Goal: Task Accomplishment & Management: Manage account settings

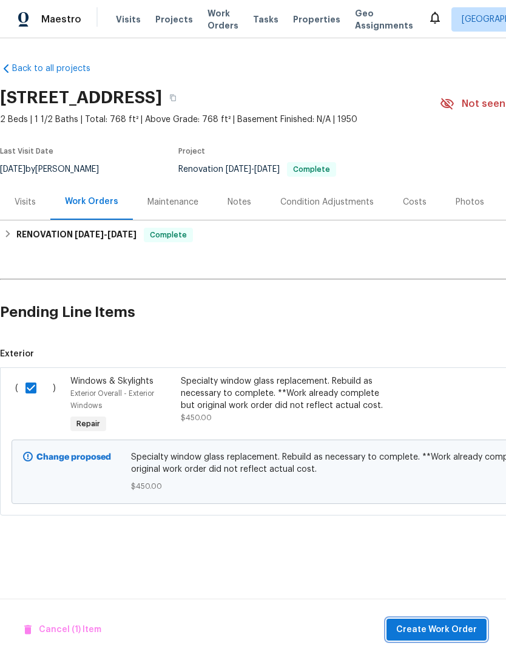
click at [455, 628] on span "Create Work Order" at bounding box center [436, 629] width 81 height 15
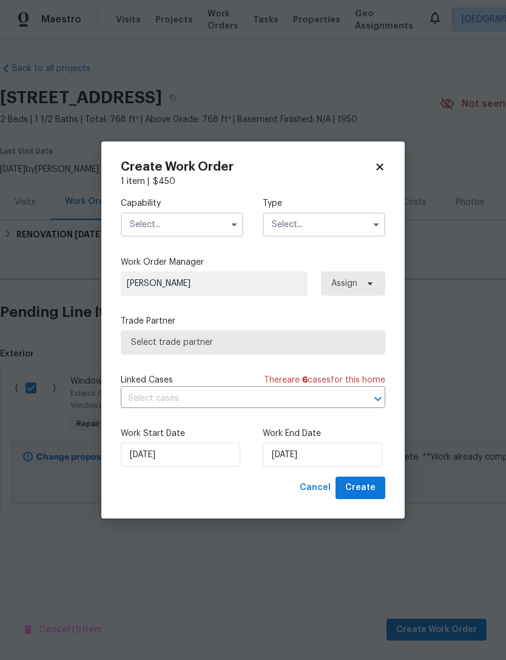
click at [143, 228] on input "text" at bounding box center [182, 224] width 123 height 24
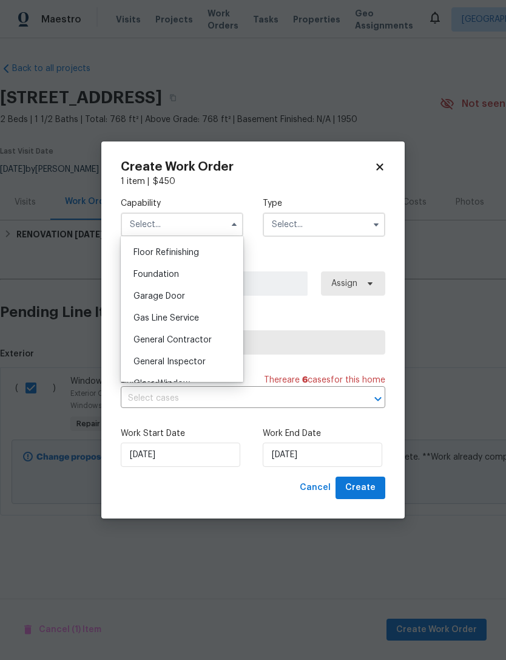
scroll to position [492, 0]
click at [139, 340] on span "General Contractor" at bounding box center [173, 338] width 78 height 8
type input "General Contractor"
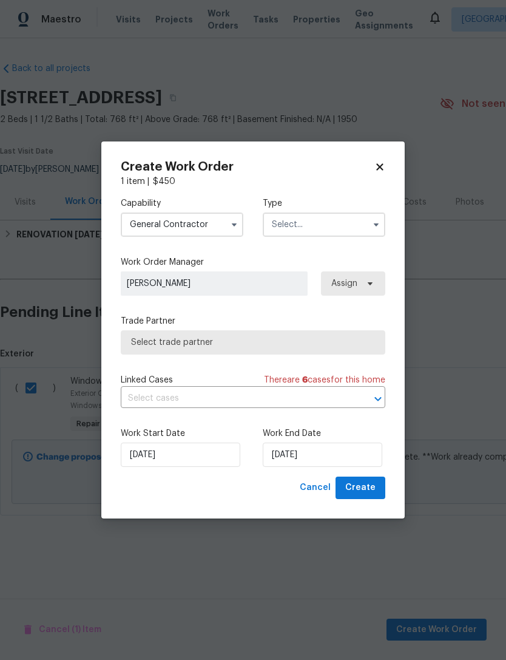
click at [283, 223] on input "text" at bounding box center [324, 224] width 123 height 24
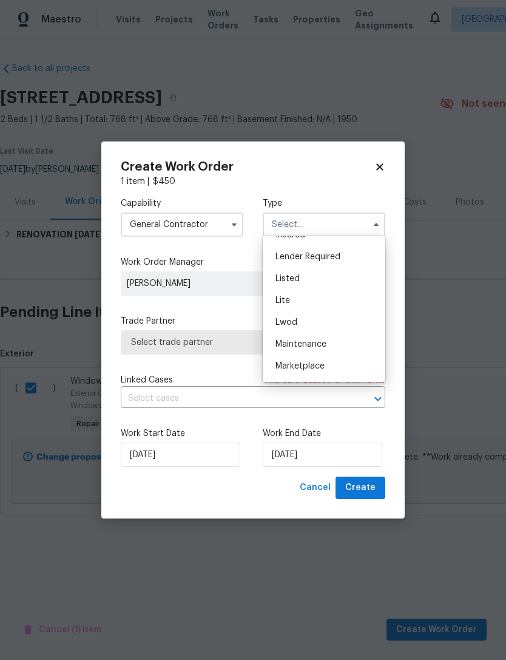
scroll to position [100, 0]
click at [284, 285] on span "Listed" at bounding box center [288, 281] width 24 height 8
type input "Listed"
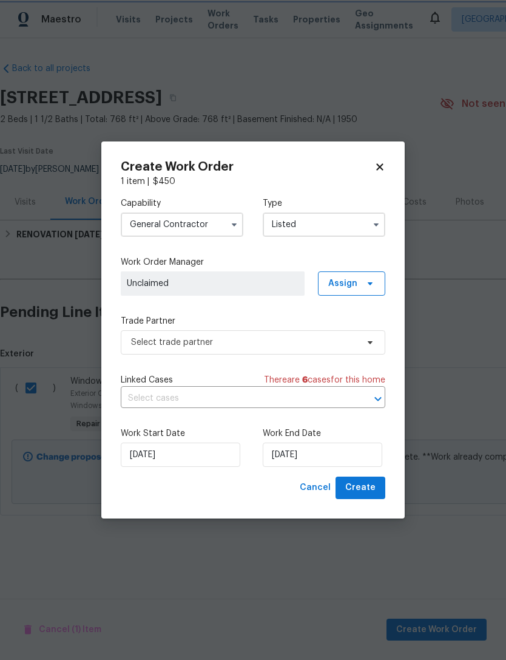
scroll to position [0, 0]
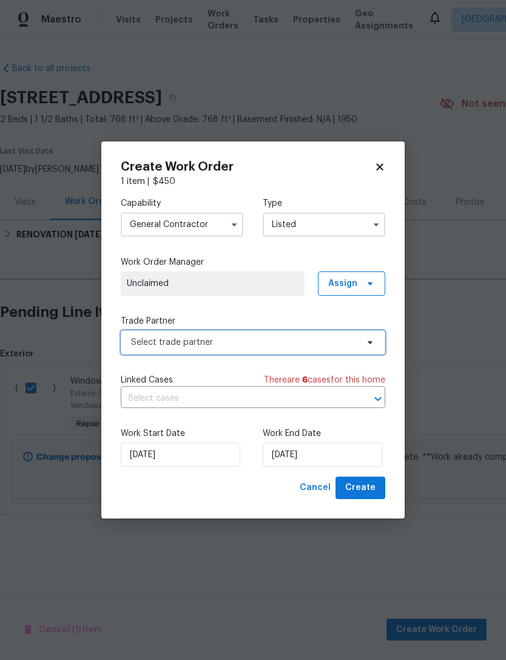
click at [142, 345] on span "Select trade partner" at bounding box center [244, 342] width 226 height 12
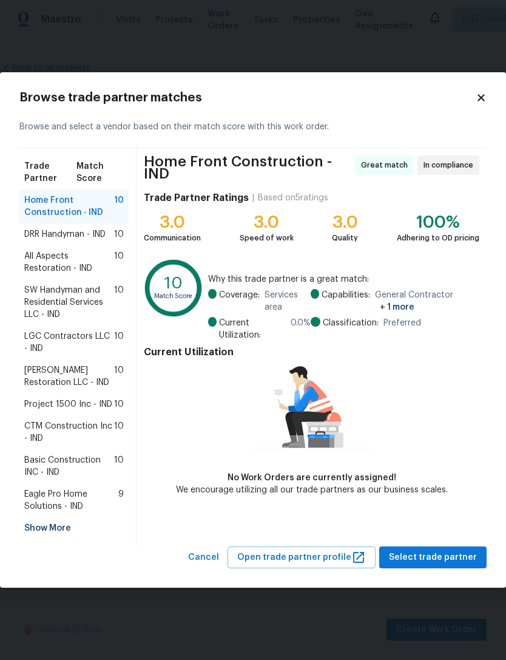
click at [30, 264] on span "All Aspects Restoration - IND" at bounding box center [69, 262] width 90 height 24
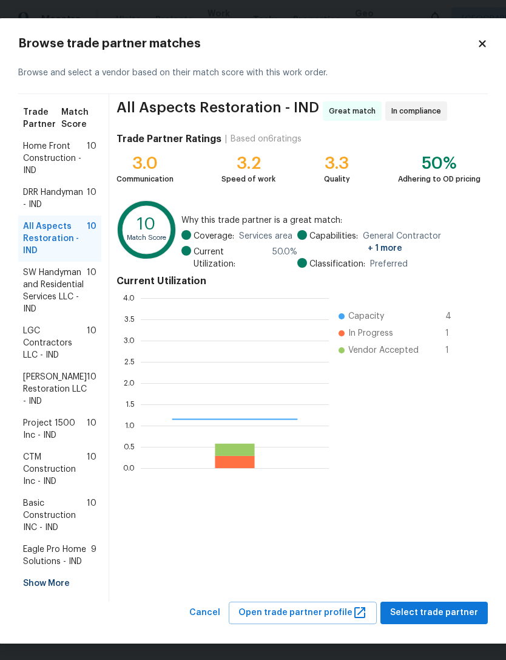
scroll to position [170, 188]
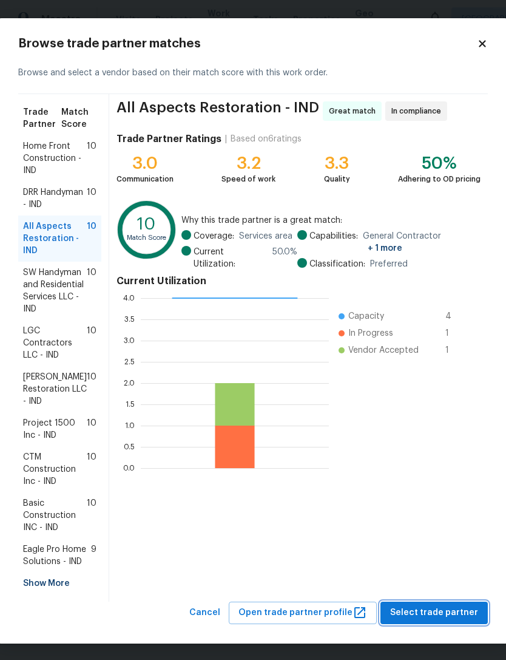
click at [456, 619] on span "Select trade partner" at bounding box center [434, 612] width 88 height 15
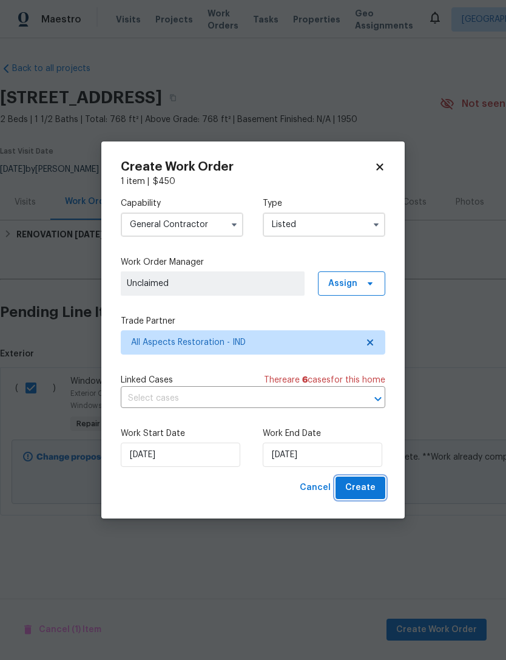
click at [377, 487] on button "Create" at bounding box center [361, 488] width 50 height 22
checkbox input "false"
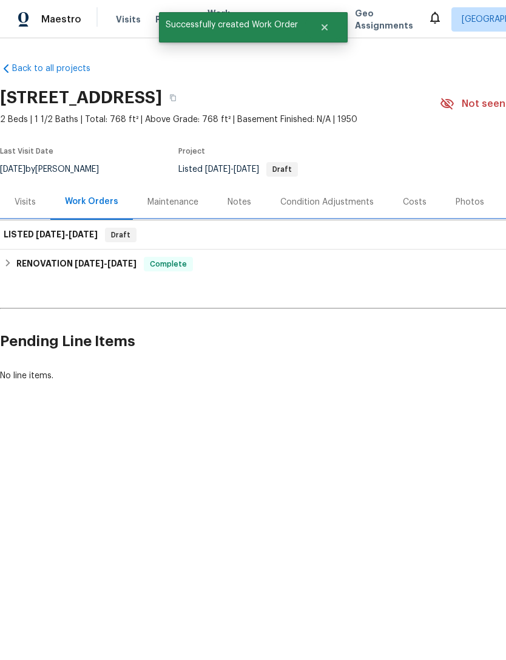
click at [30, 236] on h6 "LISTED 8/13/25 - 8/13/25" at bounding box center [51, 235] width 94 height 15
click at [40, 236] on span "8/13/25" at bounding box center [50, 234] width 29 height 8
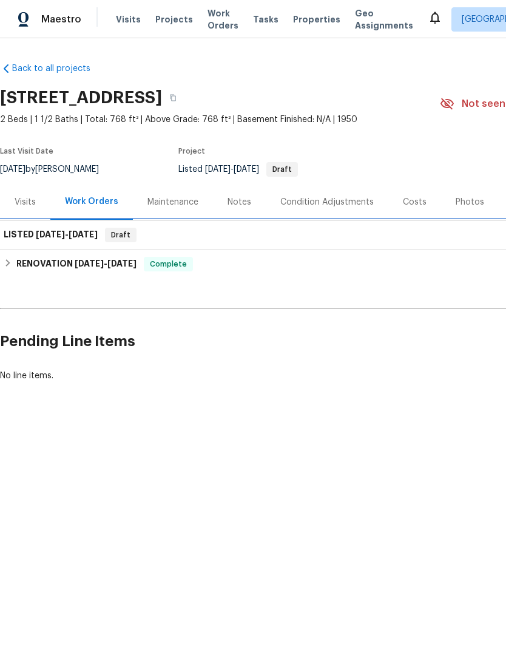
scroll to position [0, 0]
click at [22, 232] on h6 "LISTED 8/13/25 - 8/13/25" at bounding box center [51, 235] width 94 height 15
click at [36, 235] on span "8/13/25" at bounding box center [50, 234] width 29 height 8
click at [65, 239] on h6 "LISTED 8/13/25 - 8/13/25" at bounding box center [51, 235] width 94 height 15
click at [73, 237] on span "8/13/25" at bounding box center [83, 234] width 29 height 8
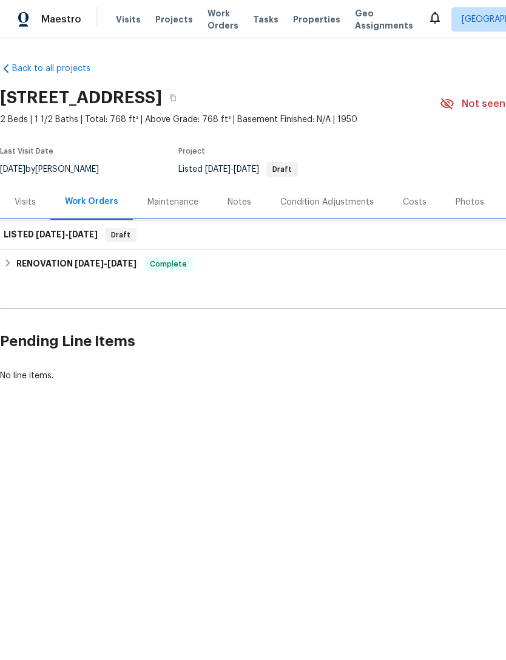
click at [73, 237] on span "8/13/25" at bounding box center [83, 234] width 29 height 8
click at [79, 200] on div "Work Orders" at bounding box center [91, 201] width 53 height 12
click at [87, 204] on div "Work Orders" at bounding box center [91, 201] width 53 height 12
click at [66, 236] on span "8/13/25 - 8/13/25" at bounding box center [67, 234] width 62 height 8
click at [70, 241] on h6 "LISTED 8/13/25 - 8/13/25" at bounding box center [51, 235] width 94 height 15
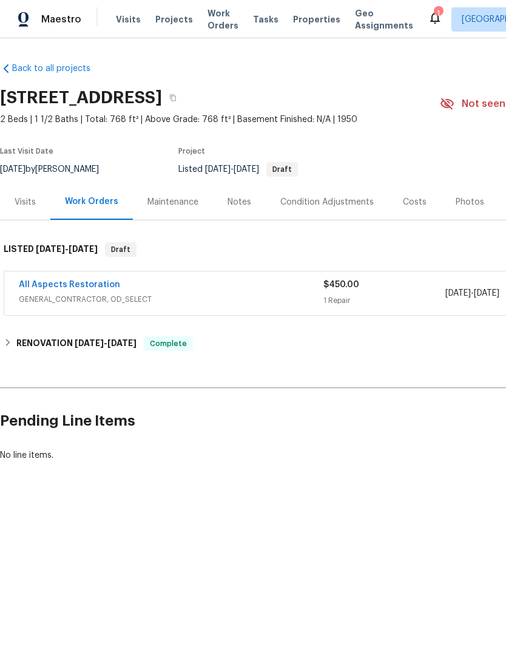
click at [53, 287] on link "All Aspects Restoration" at bounding box center [69, 284] width 101 height 8
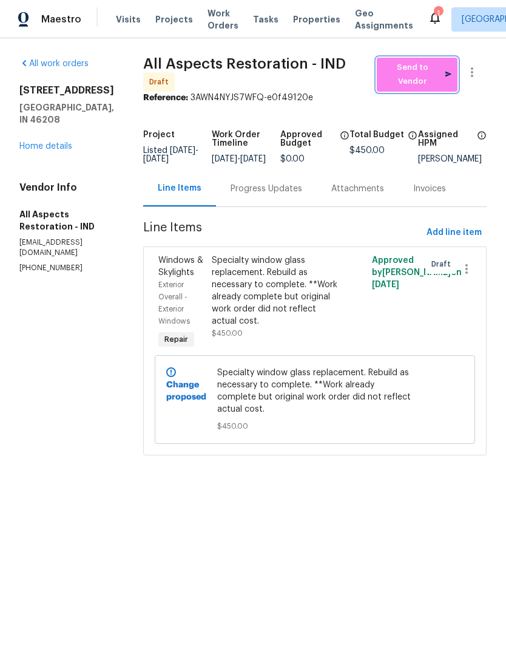
click at [438, 76] on span "Send to Vendor" at bounding box center [417, 75] width 69 height 28
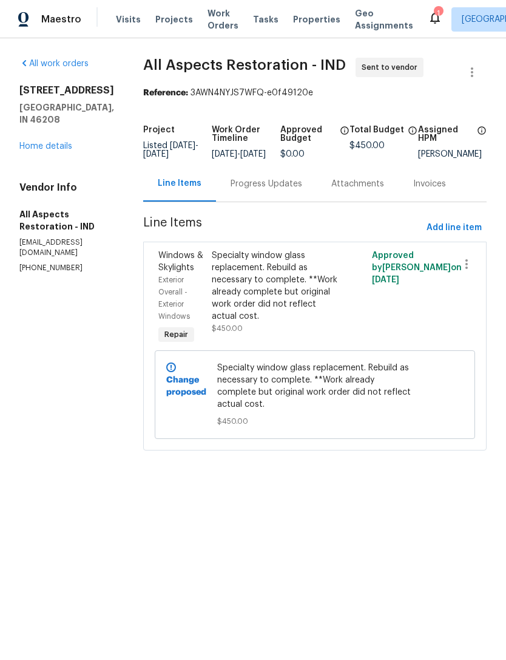
click at [210, 298] on div "Specialty window glass replacement. Rebuild as necessary to complete. **Work al…" at bounding box center [275, 298] width 134 height 104
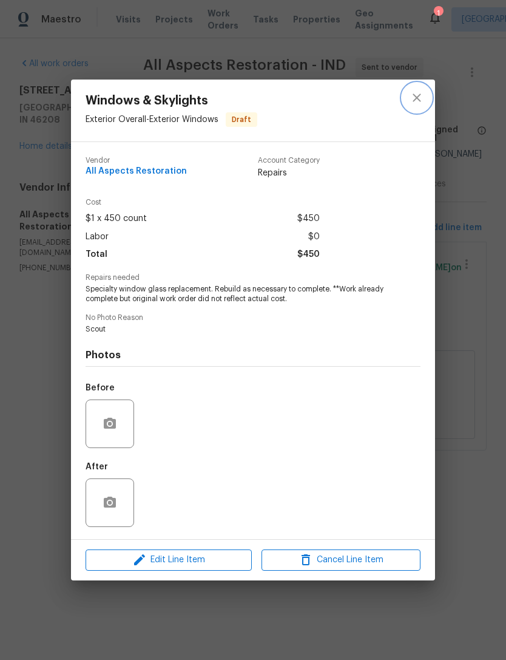
click at [416, 98] on icon "close" at bounding box center [417, 98] width 8 height 8
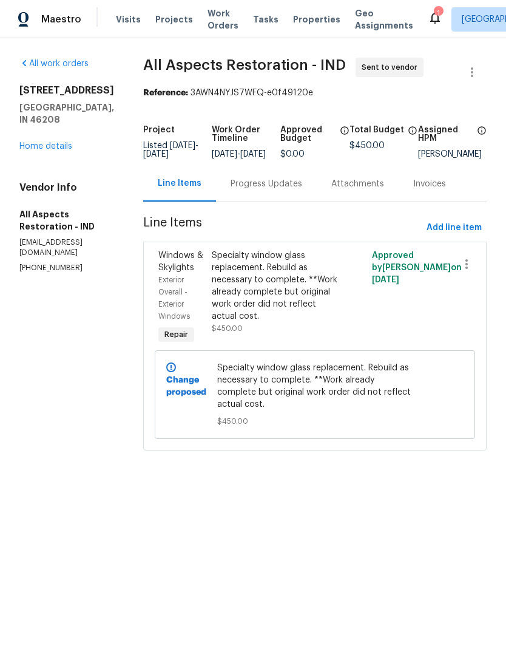
click at [168, 200] on div "Line Items" at bounding box center [179, 184] width 73 height 36
click at [469, 271] on icon "button" at bounding box center [467, 264] width 15 height 15
click at [191, 313] on div at bounding box center [253, 330] width 506 height 660
click at [177, 321] on div "Exterior Overall - Exterior Windows" at bounding box center [181, 298] width 46 height 49
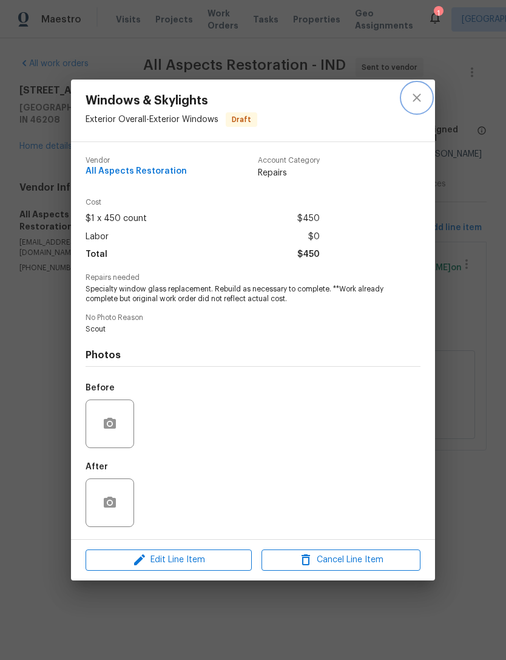
click at [416, 98] on icon "close" at bounding box center [417, 97] width 15 height 15
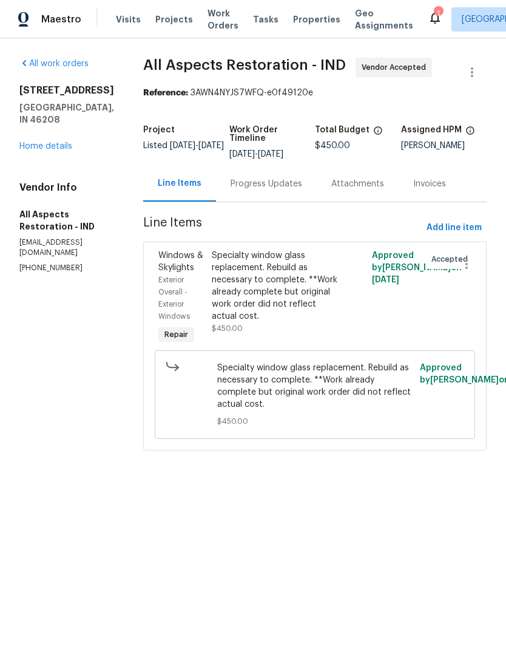
click at [31, 142] on link "Home details" at bounding box center [45, 146] width 53 height 8
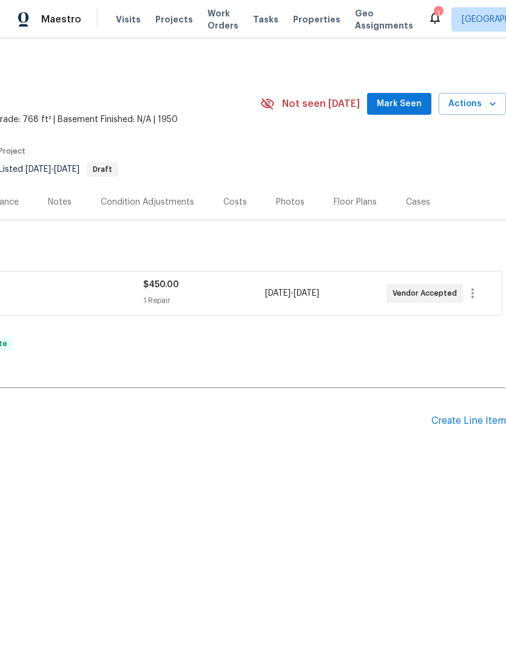
scroll to position [0, 180]
click at [475, 296] on icon "button" at bounding box center [473, 293] width 15 height 15
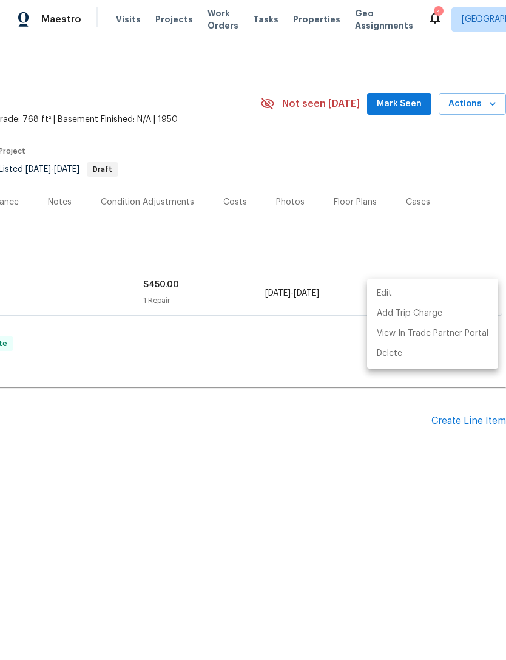
click at [59, 291] on div at bounding box center [253, 330] width 506 height 660
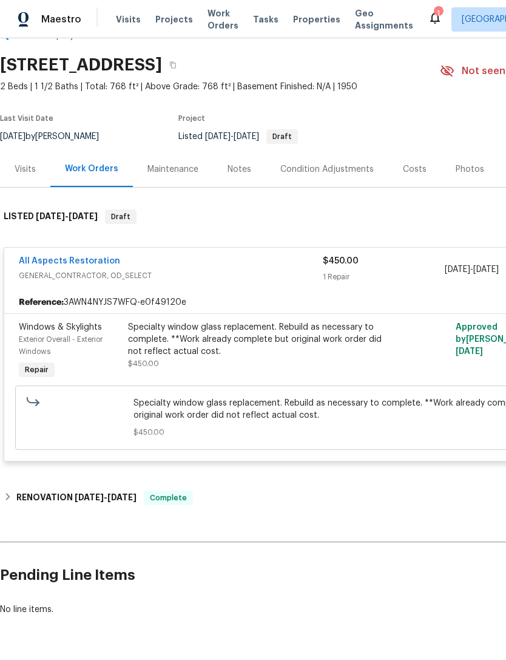
scroll to position [33, 0]
click at [76, 339] on span "Exterior Overall - Exterior Windows" at bounding box center [61, 345] width 84 height 19
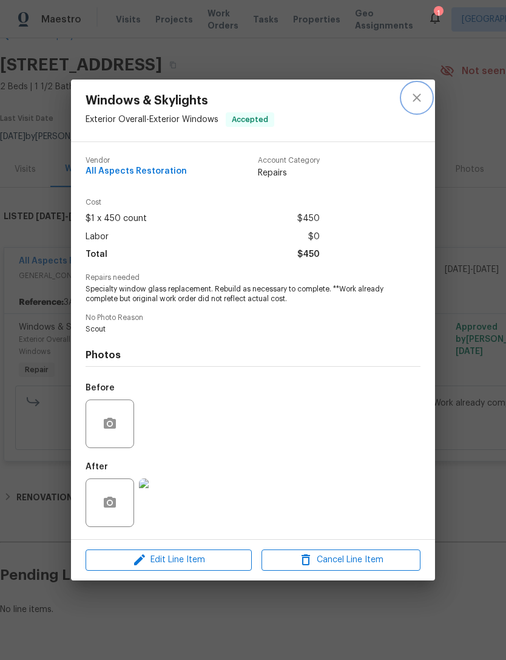
click at [420, 97] on icon "close" at bounding box center [417, 97] width 15 height 15
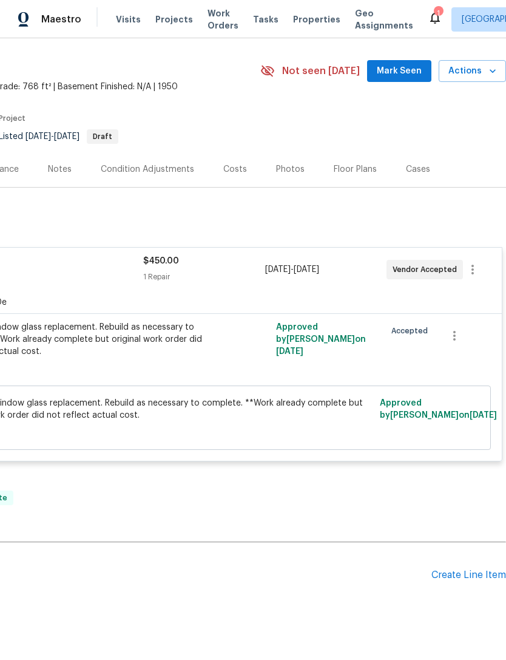
scroll to position [39, 0]
click at [456, 328] on icon "button" at bounding box center [454, 335] width 15 height 15
click at [474, 229] on div at bounding box center [253, 330] width 506 height 660
click at [470, 262] on icon "button" at bounding box center [473, 269] width 15 height 15
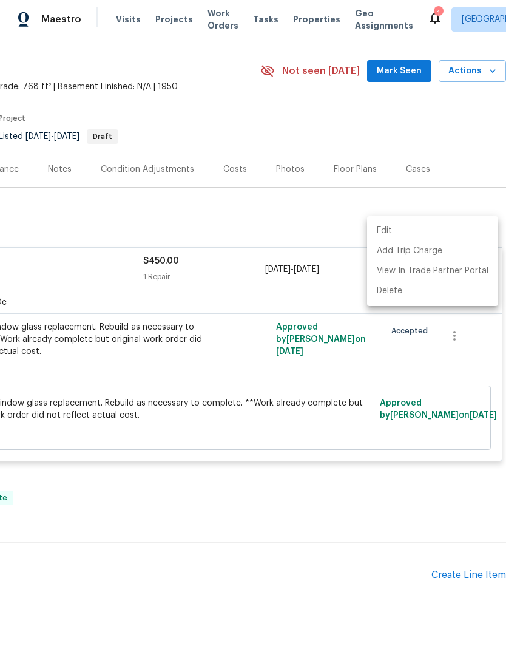
click at [80, 307] on div at bounding box center [253, 330] width 506 height 660
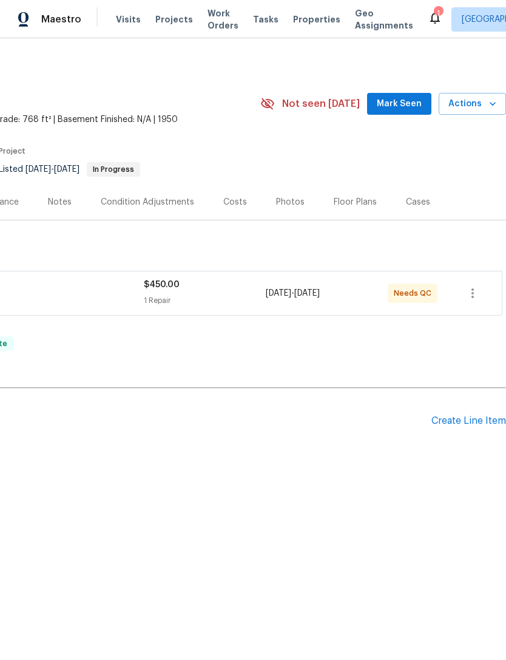
scroll to position [0, 180]
click at [426, 295] on span "Needs QC" at bounding box center [415, 293] width 42 height 12
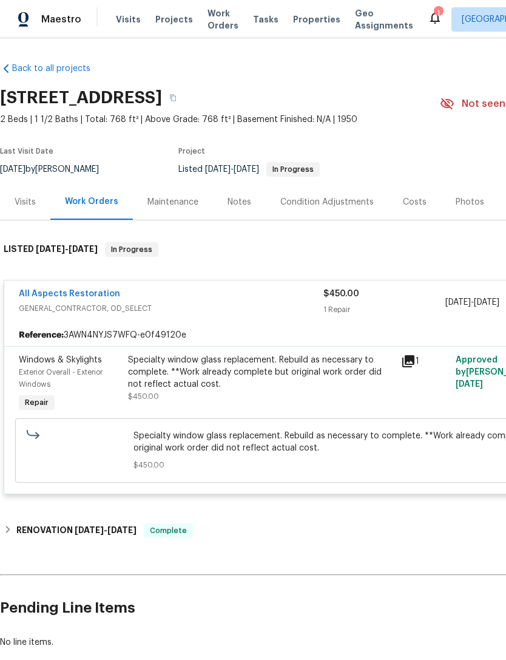
scroll to position [0, 0]
click at [129, 378] on div "Specialty window glass replacement. Rebuild as necessary to complete. **Work al…" at bounding box center [261, 372] width 266 height 36
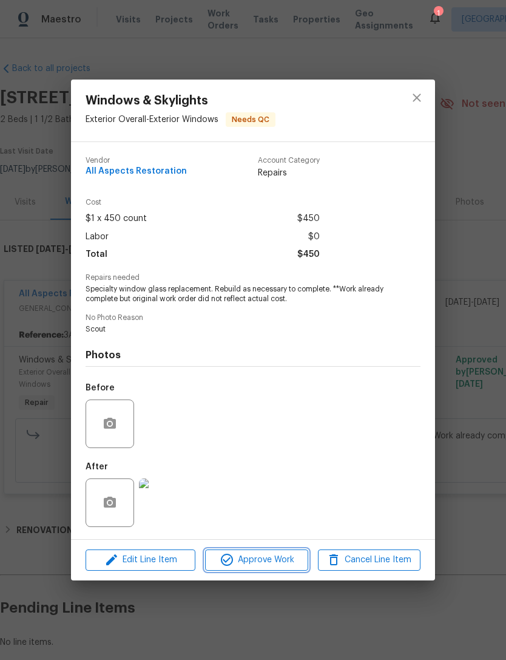
click at [278, 565] on span "Approve Work" at bounding box center [256, 559] width 95 height 15
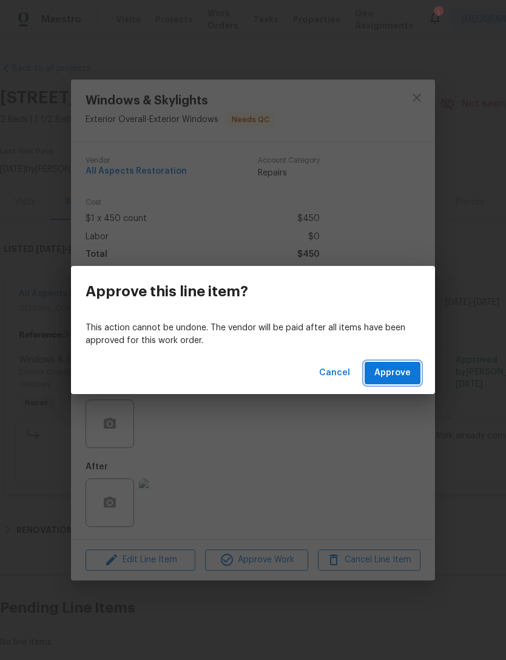
click at [407, 376] on span "Approve" at bounding box center [393, 372] width 36 height 15
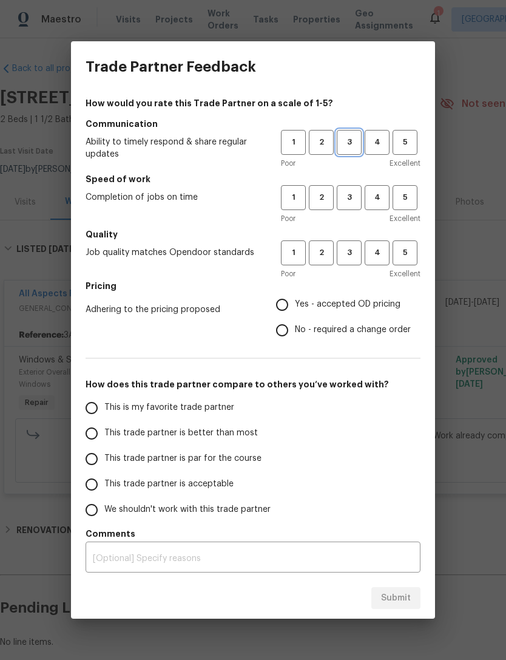
click at [353, 138] on span "3" at bounding box center [349, 142] width 22 height 14
click at [351, 199] on span "3" at bounding box center [349, 198] width 22 height 14
click at [382, 255] on span "4" at bounding box center [377, 253] width 22 height 14
click at [290, 330] on input "No - required a change order" at bounding box center [282, 329] width 25 height 25
radio input "true"
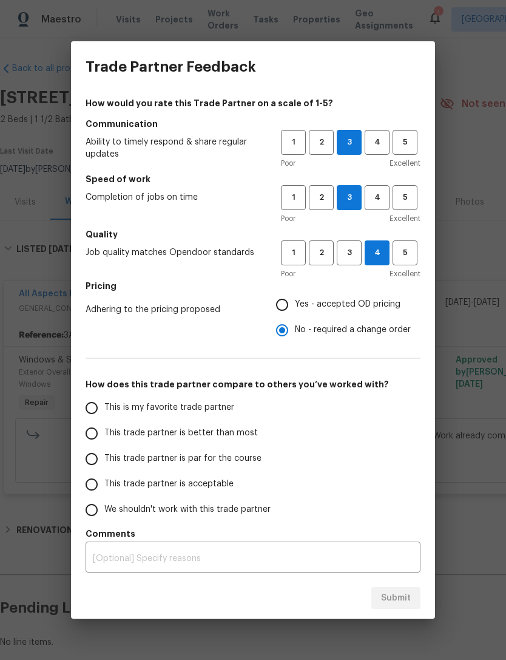
click at [103, 465] on input "This trade partner is par for the course" at bounding box center [91, 458] width 25 height 25
click at [412, 597] on button "Submit" at bounding box center [396, 598] width 49 height 22
radio input "true"
